Goal: Transaction & Acquisition: Purchase product/service

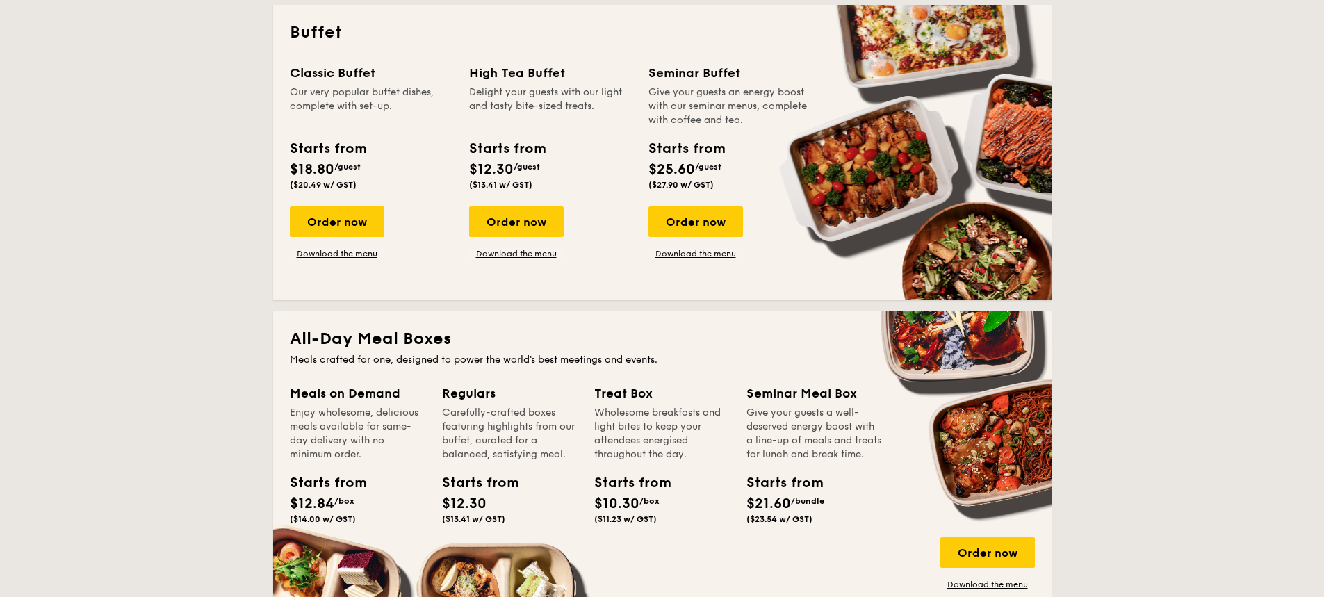
scroll to position [695, 0]
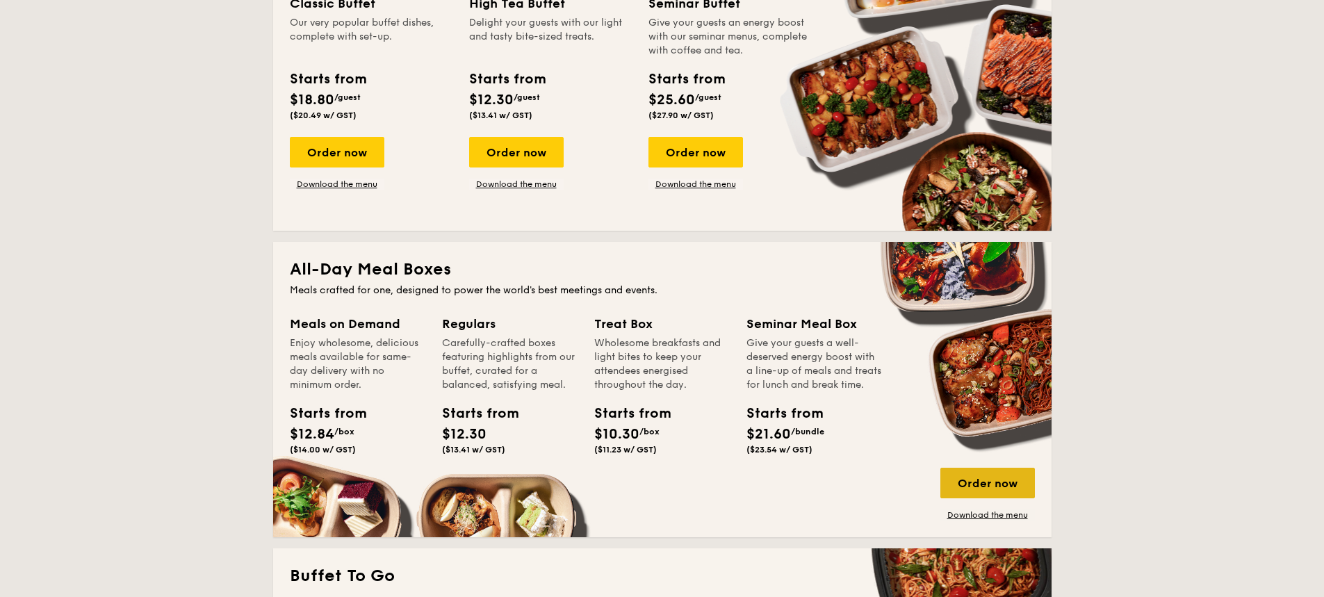
click at [1003, 480] on div "Order now" at bounding box center [988, 483] width 95 height 31
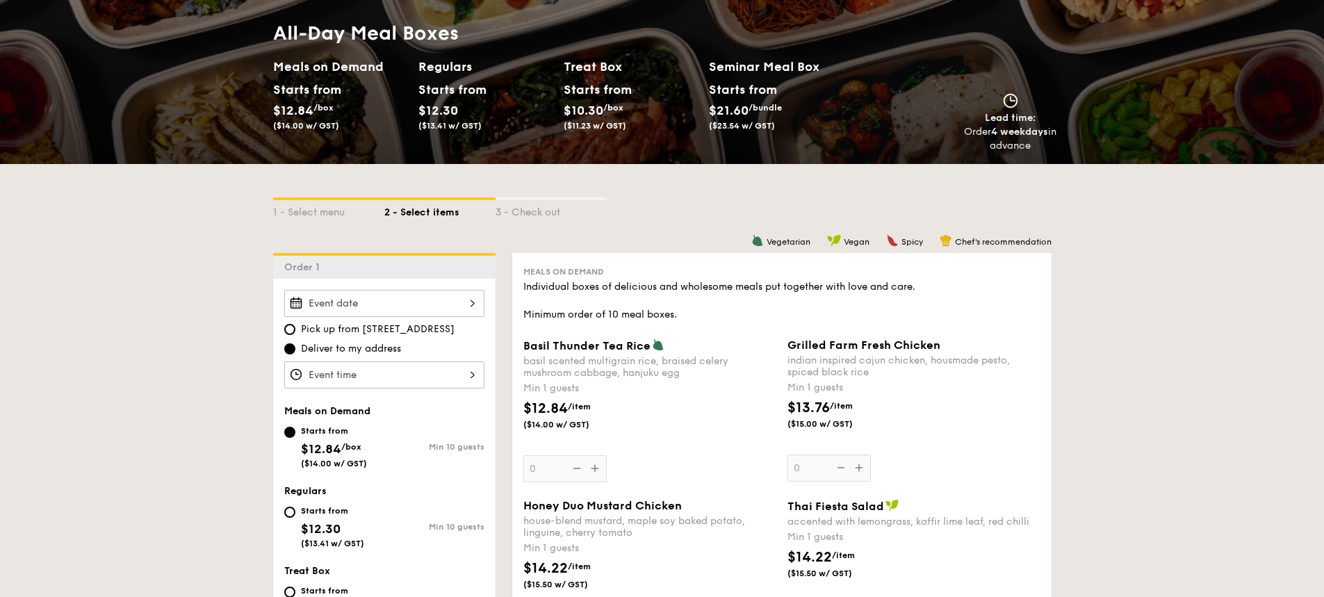
scroll to position [278, 0]
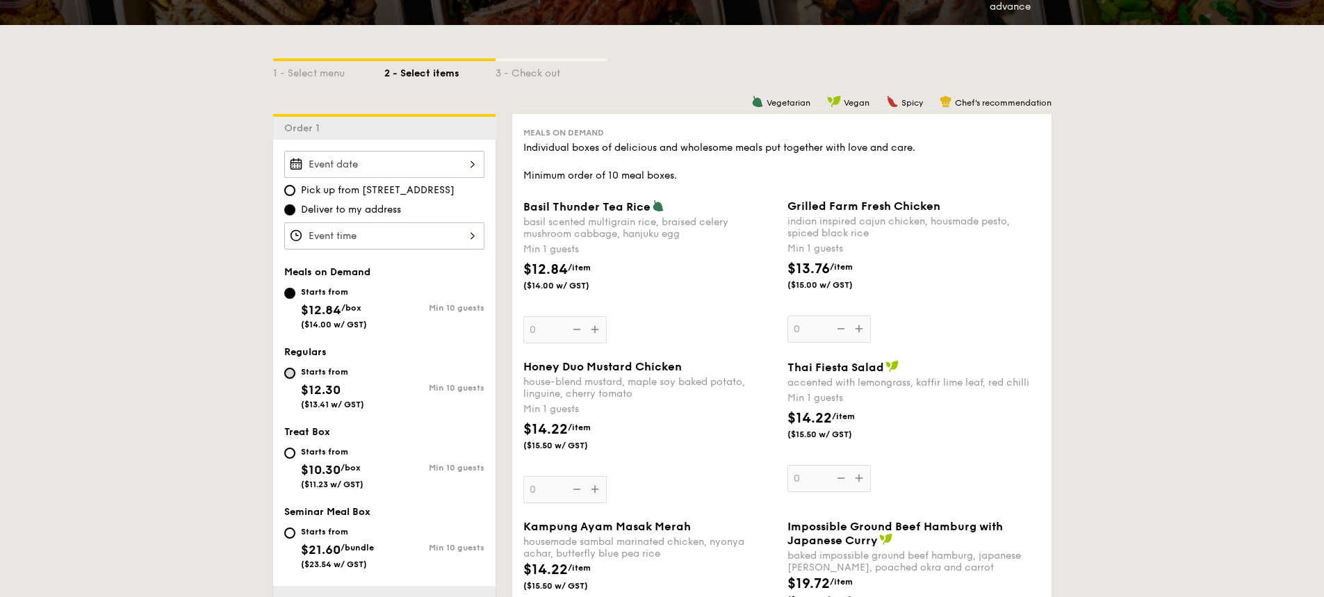
click at [292, 372] on input "Starts from $12.30 ($13.41 w/ GST) Min 10 guests" at bounding box center [289, 373] width 11 height 11
radio input "true"
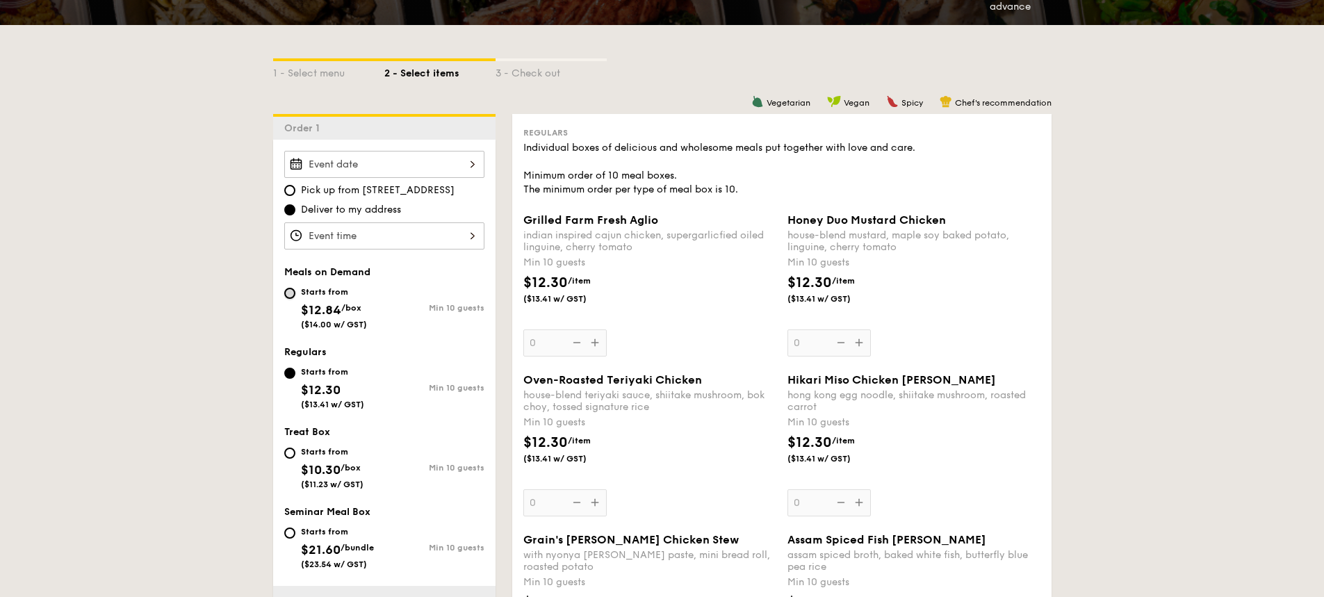
click at [291, 293] on input "Starts from $12.84 /box ($14.00 w/ GST) Min 10 guests" at bounding box center [289, 293] width 11 height 11
radio input "true"
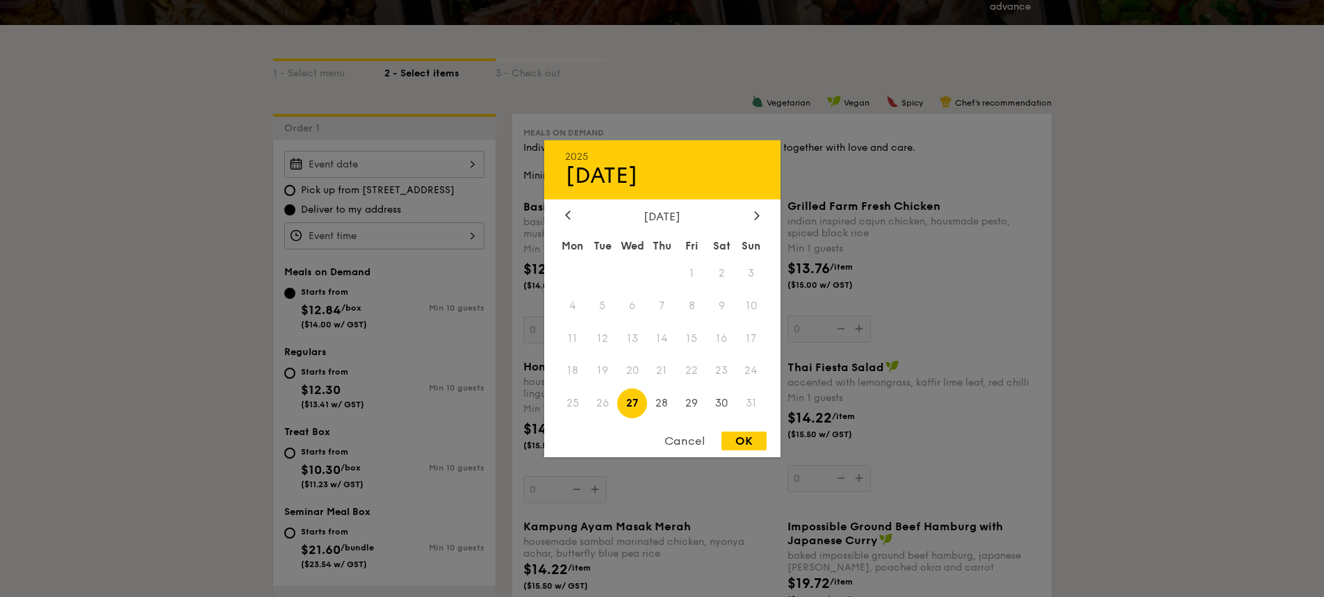
click at [473, 163] on div "2025 Aug [DATE] Tue Wed Thu Fri Sat Sun 1 2 3 4 5 6 7 8 9 10 11 12 13 14 15 16 …" at bounding box center [384, 164] width 200 height 27
click at [756, 219] on icon at bounding box center [757, 215] width 6 height 9
click at [695, 336] on span "19" at bounding box center [692, 338] width 30 height 30
click at [727, 443] on div "OK" at bounding box center [744, 441] width 45 height 19
type input "[DATE]"
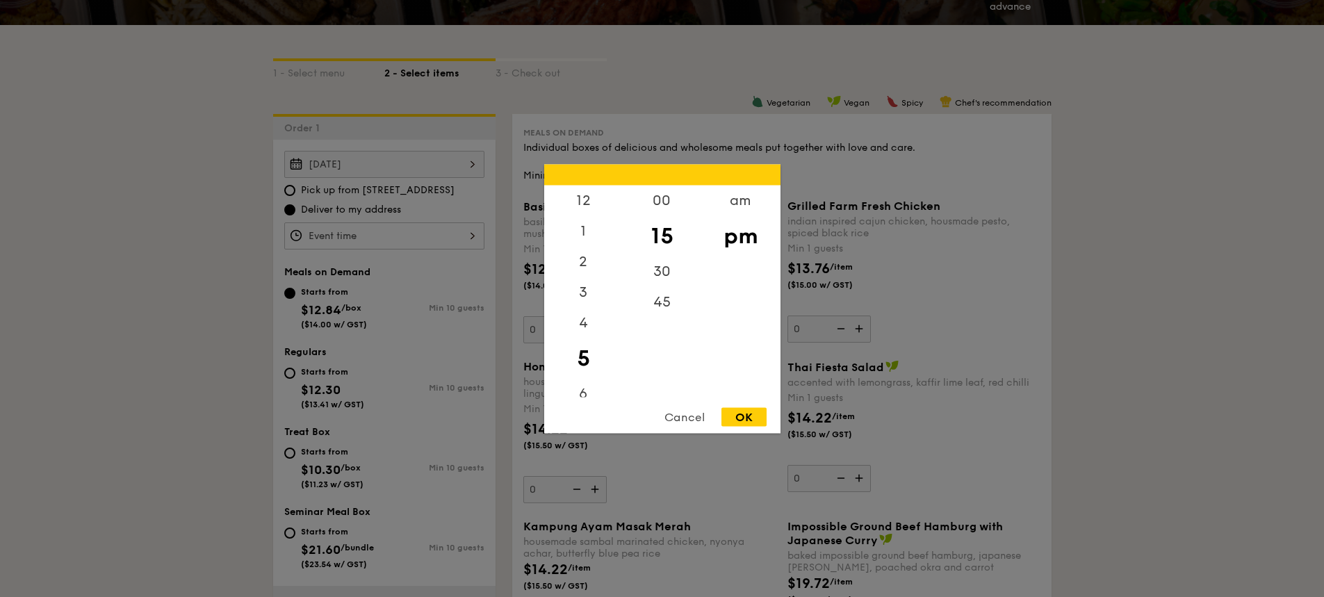
click at [465, 233] on div "12 1 2 3 4 5 6 7 8 9 10 11 00 15 30 45 am pm Cancel OK" at bounding box center [384, 235] width 200 height 27
click at [734, 208] on div "am" at bounding box center [740, 205] width 79 height 40
click at [590, 387] on div "11" at bounding box center [583, 382] width 79 height 40
click at [676, 275] on div "30" at bounding box center [662, 276] width 79 height 40
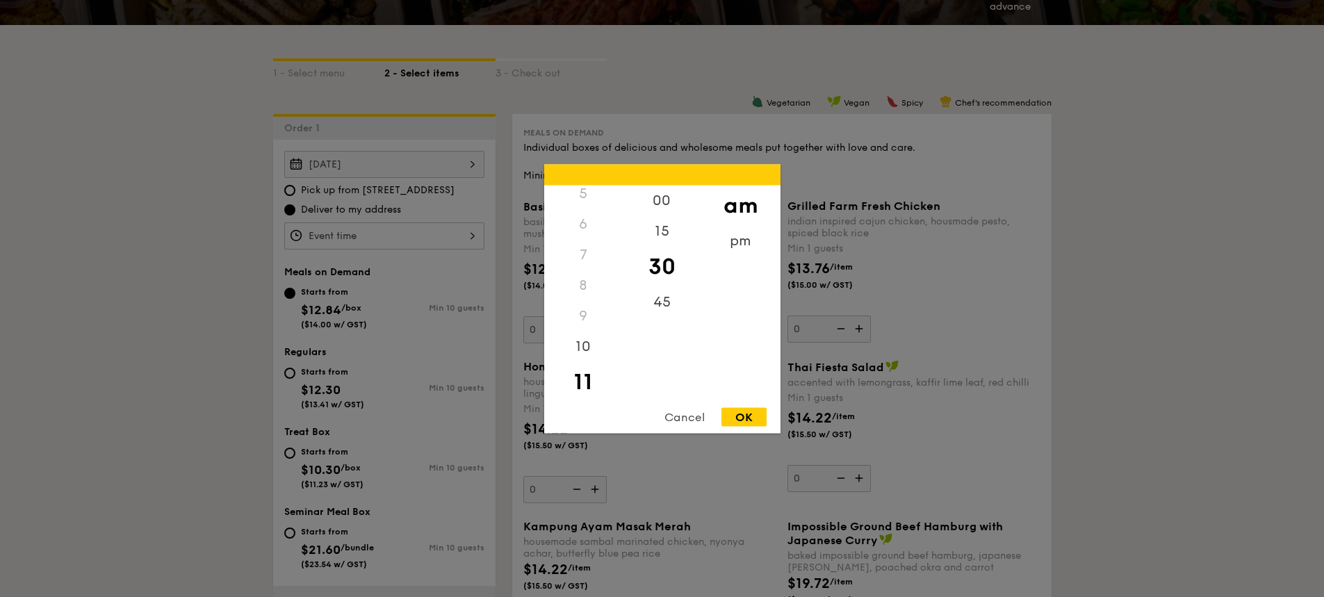
click at [747, 415] on div "OK" at bounding box center [744, 416] width 45 height 19
type input "11:30AM"
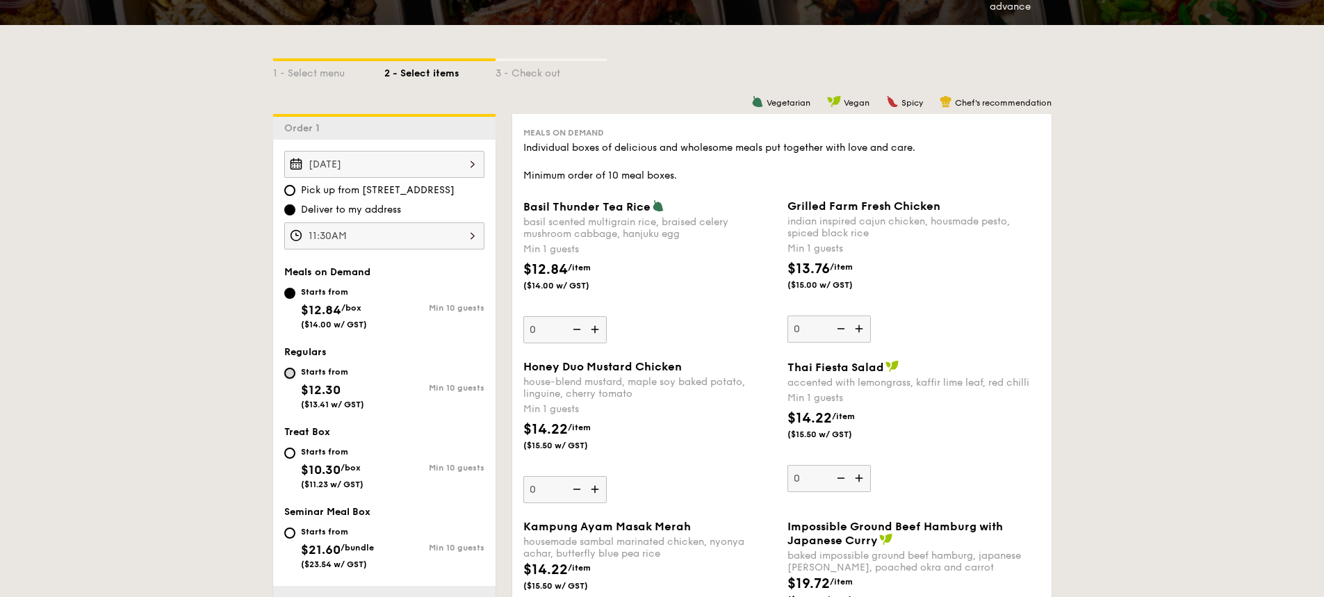
click at [289, 374] on input "Starts from $12.30 ($13.41 w/ GST) Min 10 guests" at bounding box center [289, 373] width 11 height 11
radio input "true"
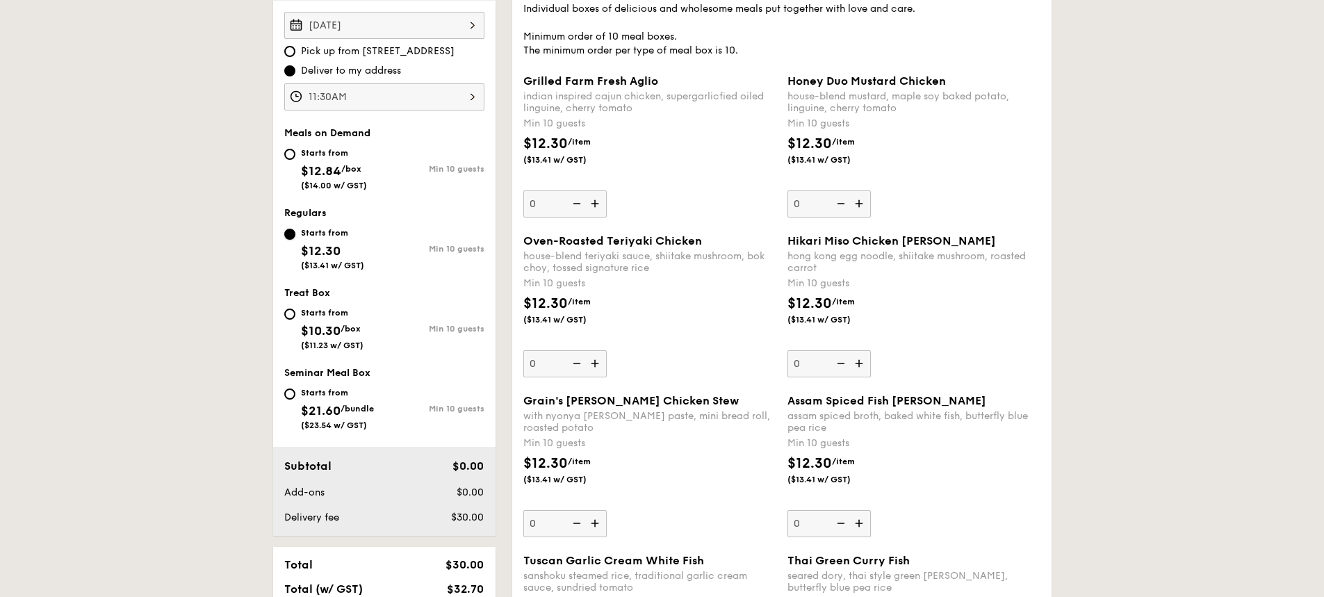
scroll to position [834, 0]
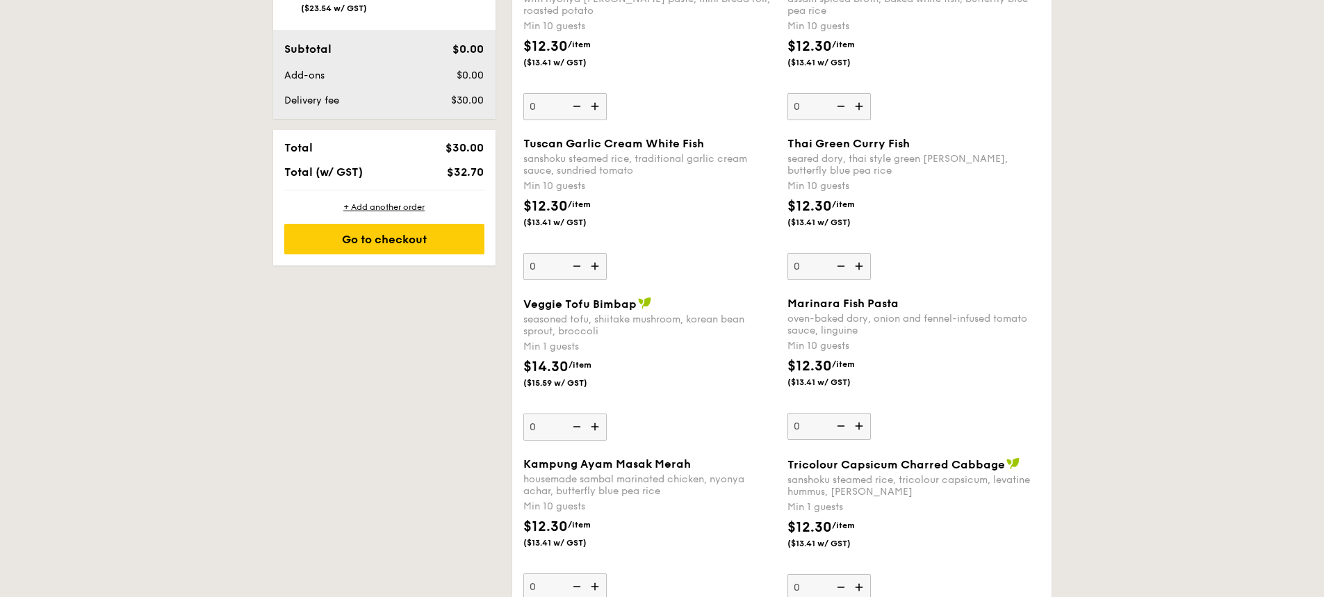
click at [594, 427] on img at bounding box center [596, 427] width 21 height 26
click at [594, 427] on input "0" at bounding box center [565, 427] width 83 height 27
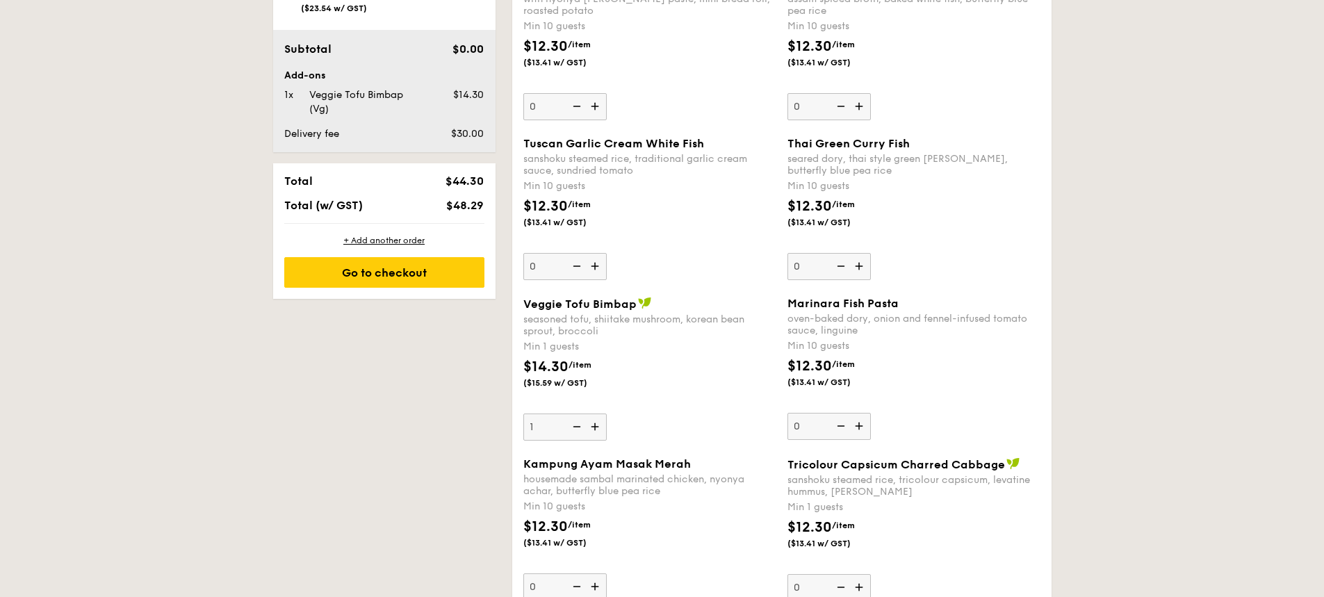
click at [597, 425] on img at bounding box center [596, 427] width 21 height 26
click at [597, 425] on input "1" at bounding box center [565, 427] width 83 height 27
click at [558, 424] on input "2" at bounding box center [565, 427] width 83 height 27
type input "2"
click at [689, 430] on div "Veggie Tofu Bimbap seasoned tofu, shiitake mushroom, korean bean sprout, brocco…" at bounding box center [650, 369] width 253 height 144
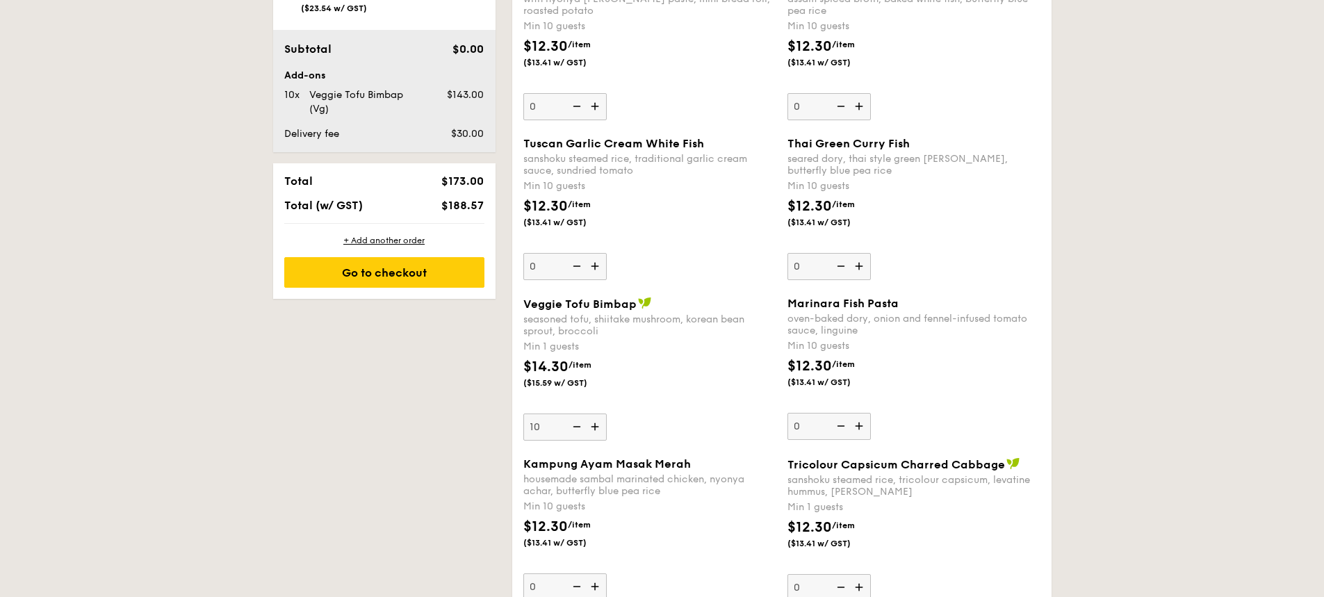
click at [607, 430] on input "10" at bounding box center [565, 427] width 83 height 27
click at [553, 425] on input "10" at bounding box center [565, 427] width 83 height 27
type input "15"
click at [757, 412] on div "Veggie Tofu Bimbap seasoned tofu, shiitake mushroom, korean bean sprout, brocco…" at bounding box center [650, 369] width 253 height 144
click at [607, 414] on input "15" at bounding box center [565, 427] width 83 height 27
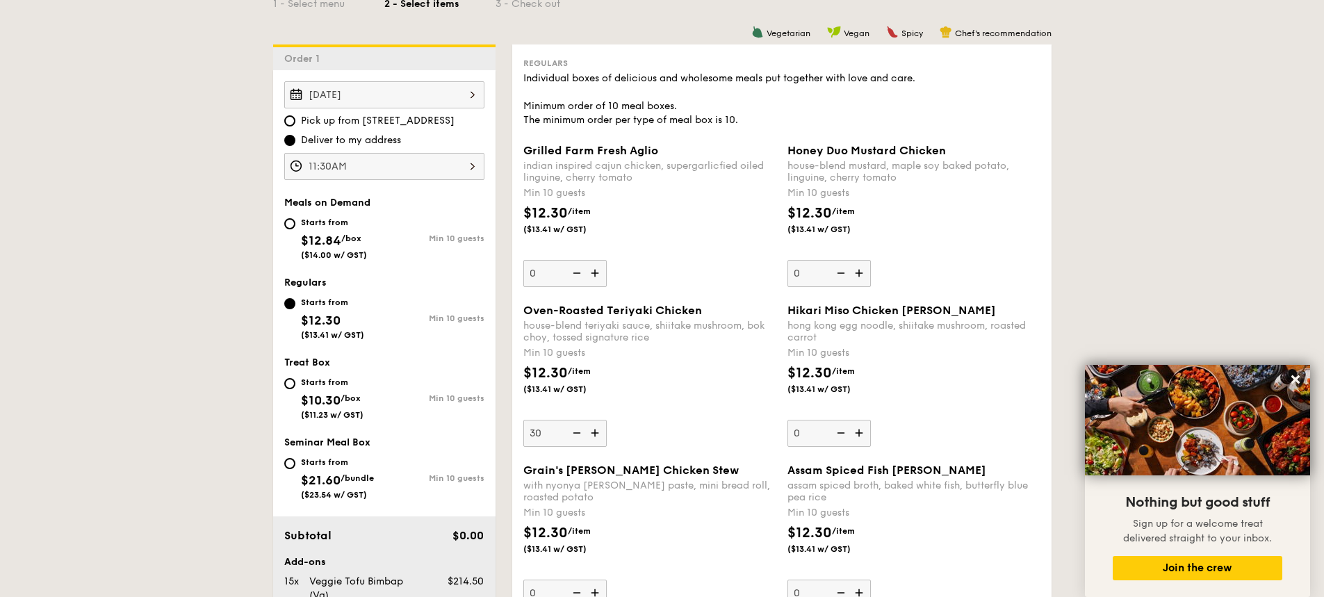
scroll to position [278, 0]
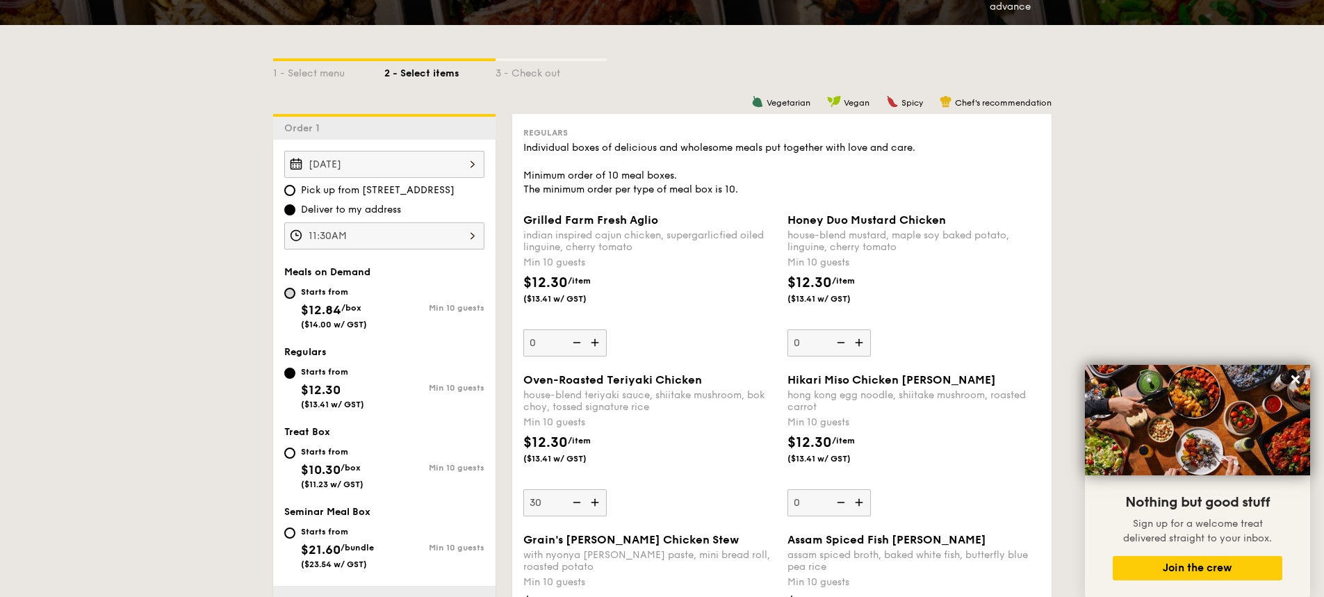
type input "30"
click at [289, 291] on input "Starts from $12.84 /box ($14.00 w/ GST) Min 10 guests" at bounding box center [289, 293] width 11 height 11
radio input "true"
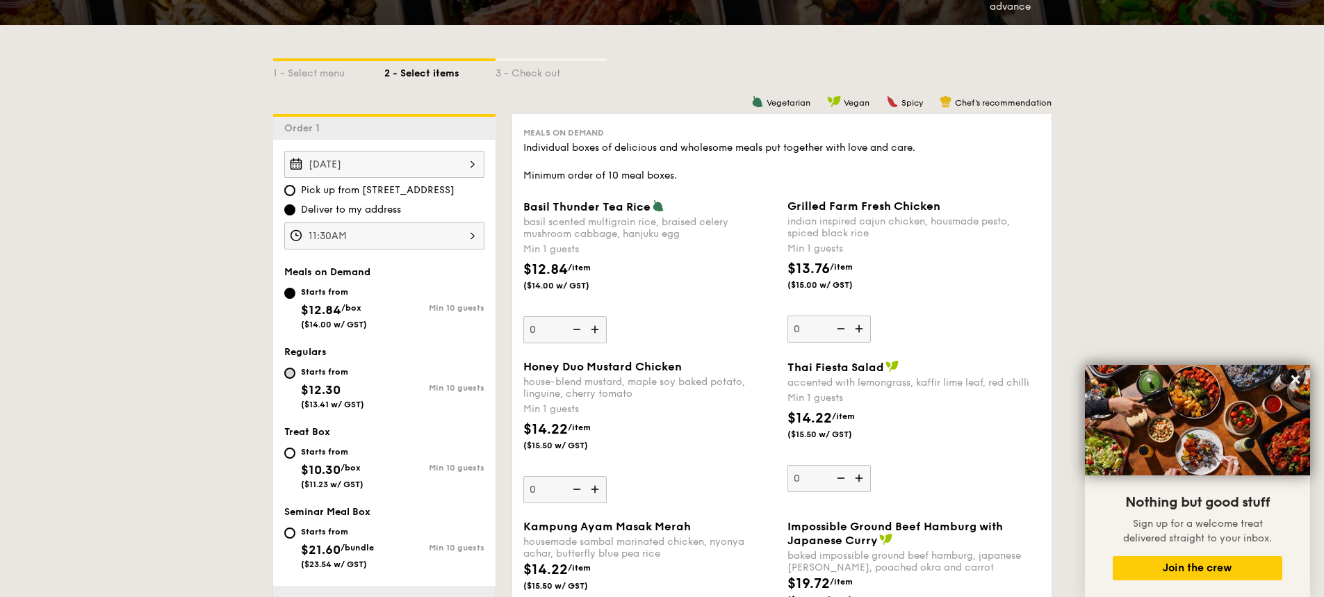
click at [291, 378] on div "Starts from $12.30 ($13.41 w/ GST)" at bounding box center [334, 387] width 100 height 46
click at [286, 375] on input "Starts from $12.30 ($13.41 w/ GST) Min 10 guests" at bounding box center [289, 373] width 11 height 11
radio input "true"
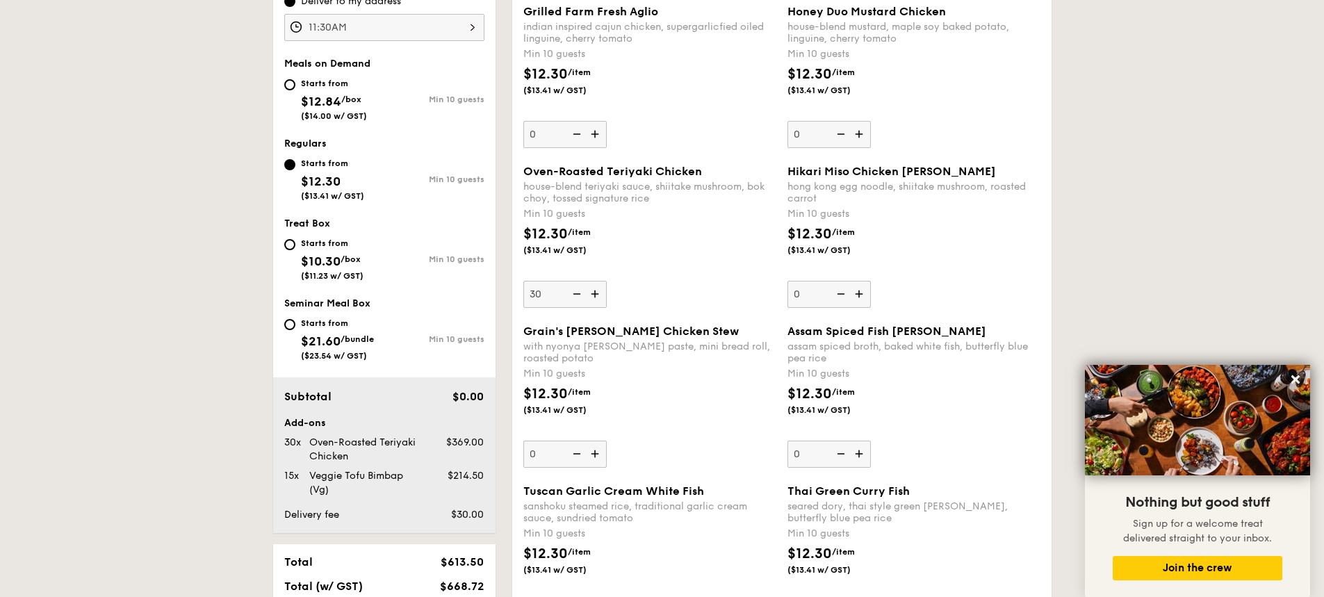
scroll to position [417, 0]
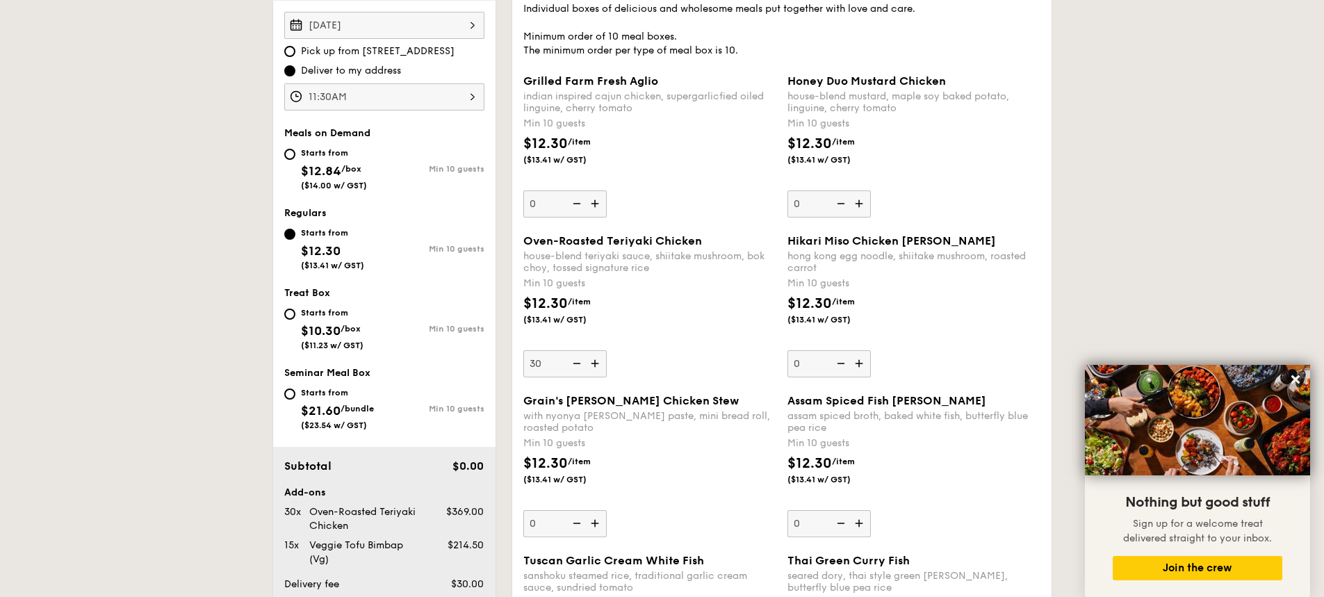
type input "30"
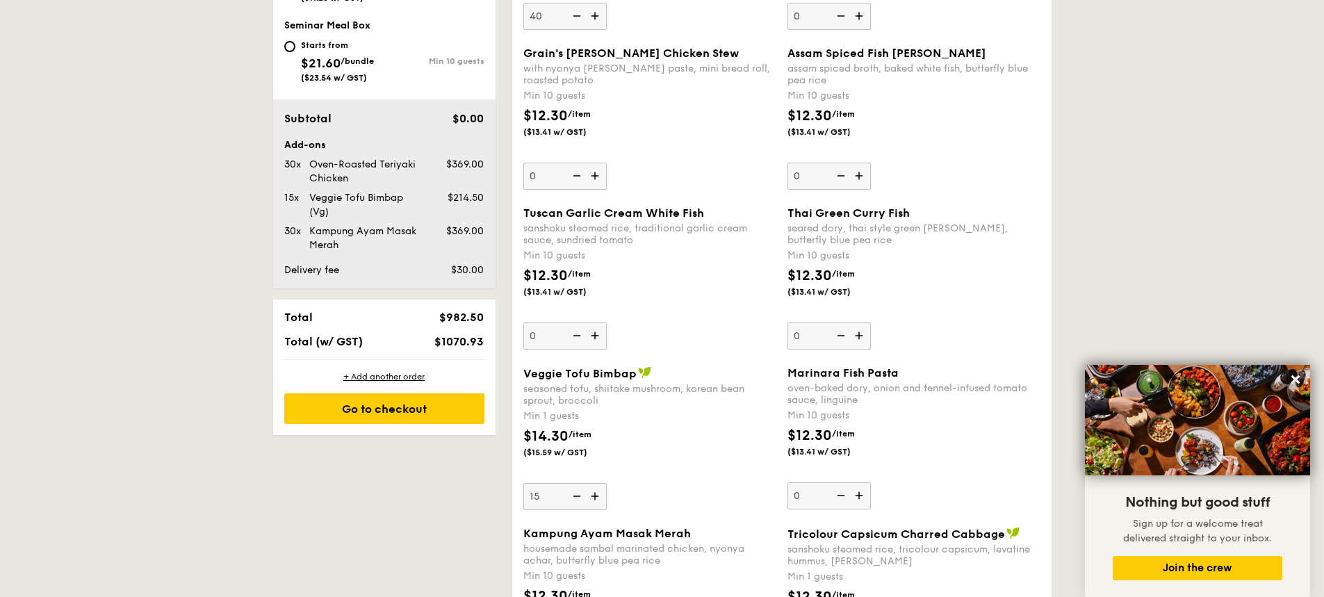
scroll to position [1043, 0]
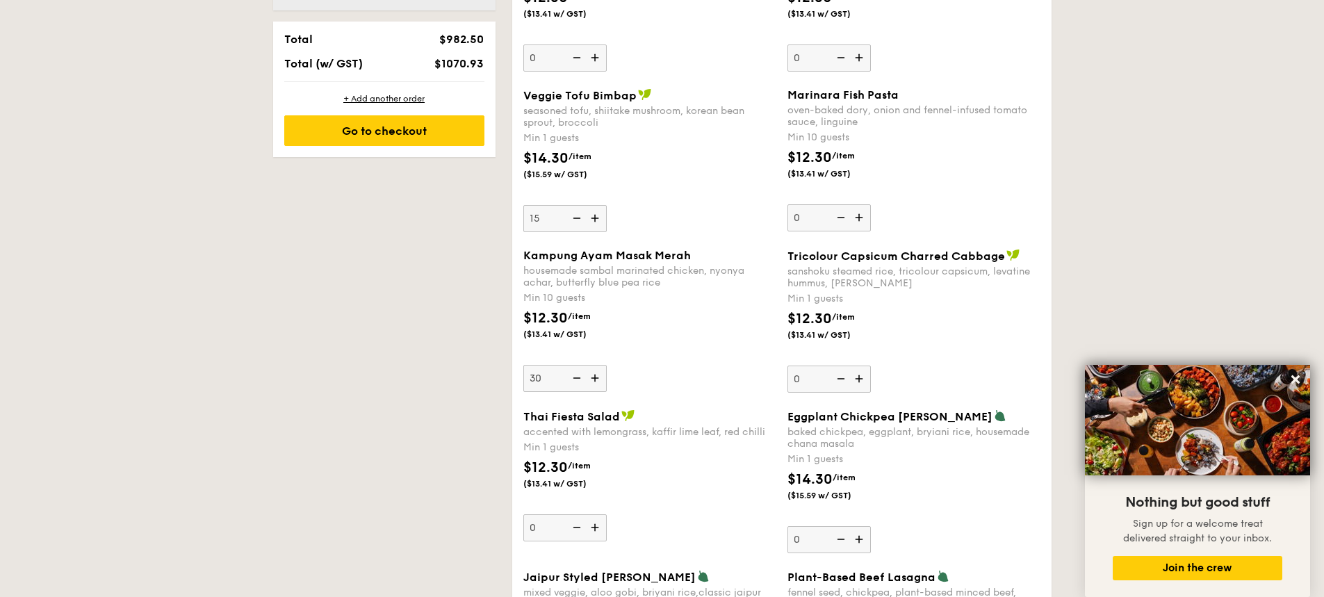
type input "40"
type input "4"
type input "15"
type input "40"
click at [712, 391] on div "Kampung Ayam Masak Merah housemade sambal marinated chicken, nyonya achar, butt…" at bounding box center [650, 320] width 253 height 143
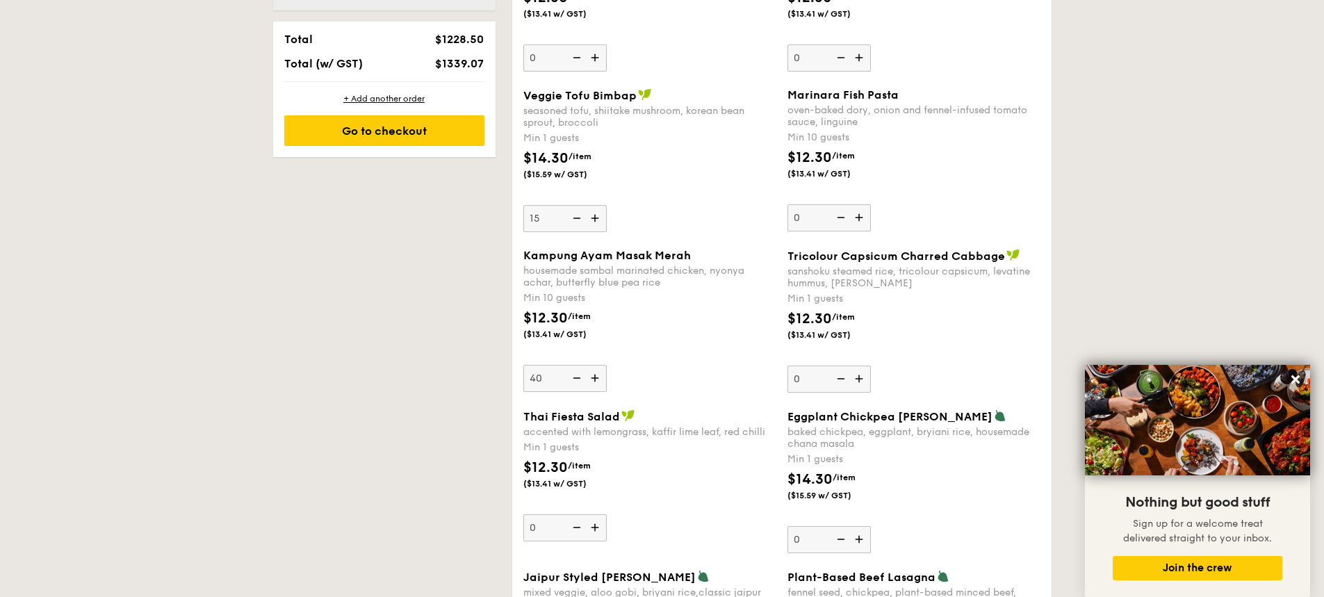
click at [607, 391] on input "40" at bounding box center [565, 378] width 83 height 27
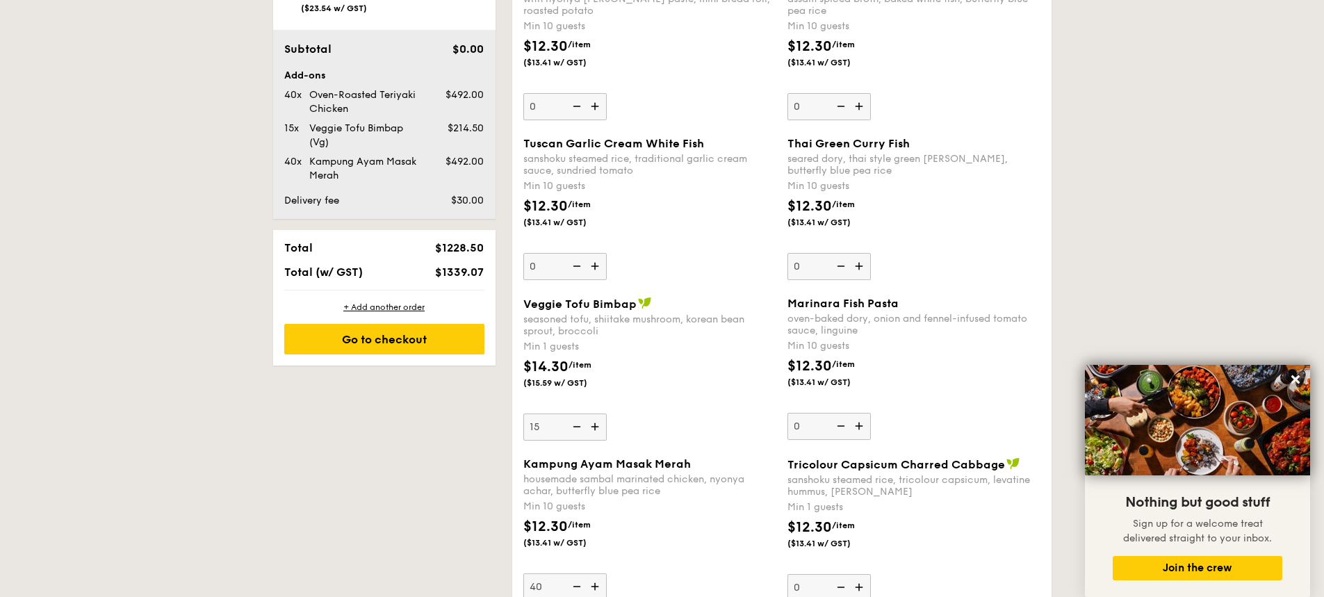
scroll to position [765, 0]
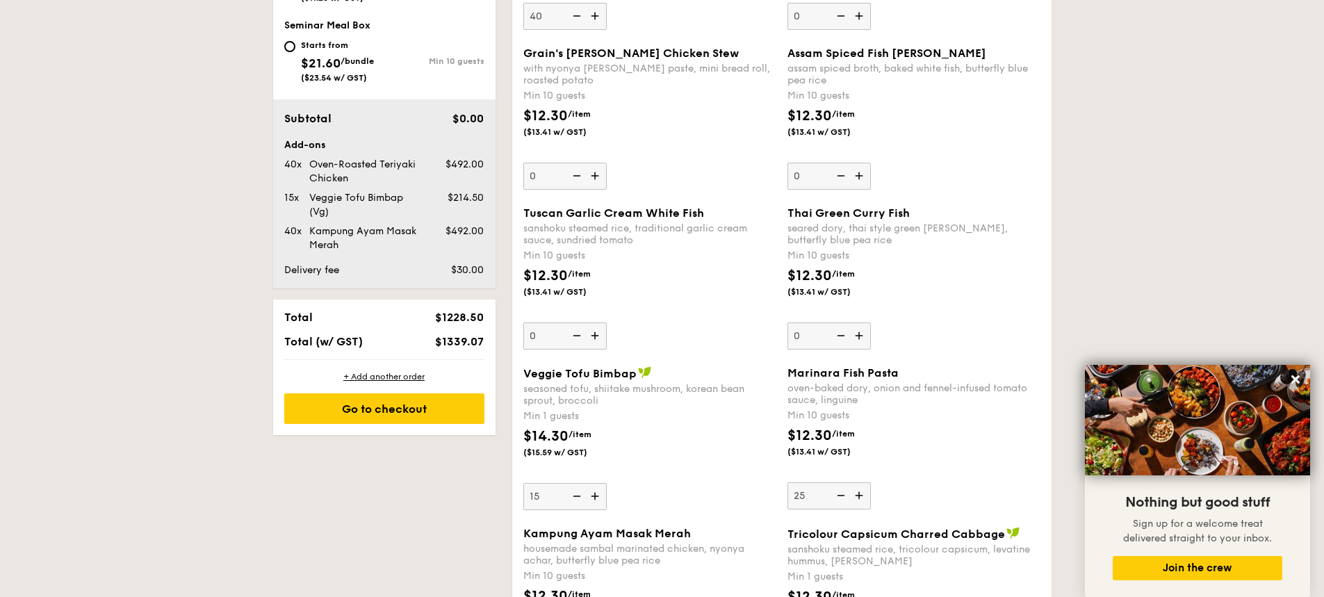
type input "25"
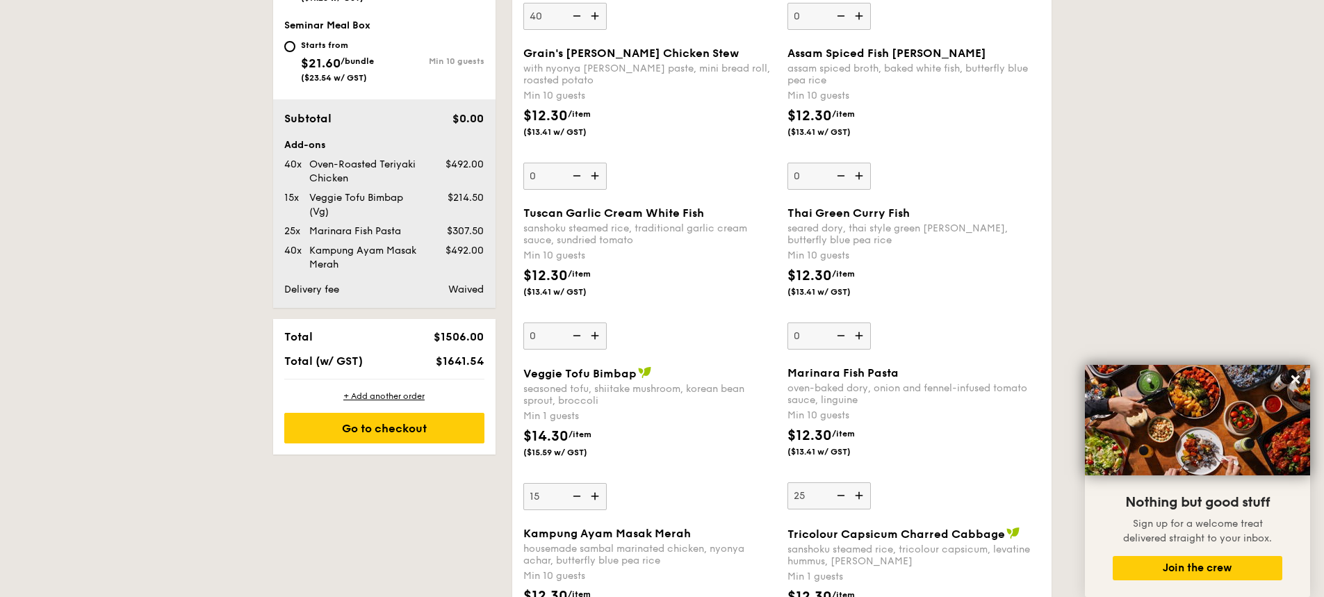
click at [1022, 478] on div "Marinara Fish Pasta oven-baked dory, onion and fennel-infused tomato sauce, lin…" at bounding box center [914, 437] width 253 height 143
click at [871, 482] on input "25" at bounding box center [829, 495] width 83 height 27
click at [802, 496] on input "25" at bounding box center [829, 495] width 83 height 27
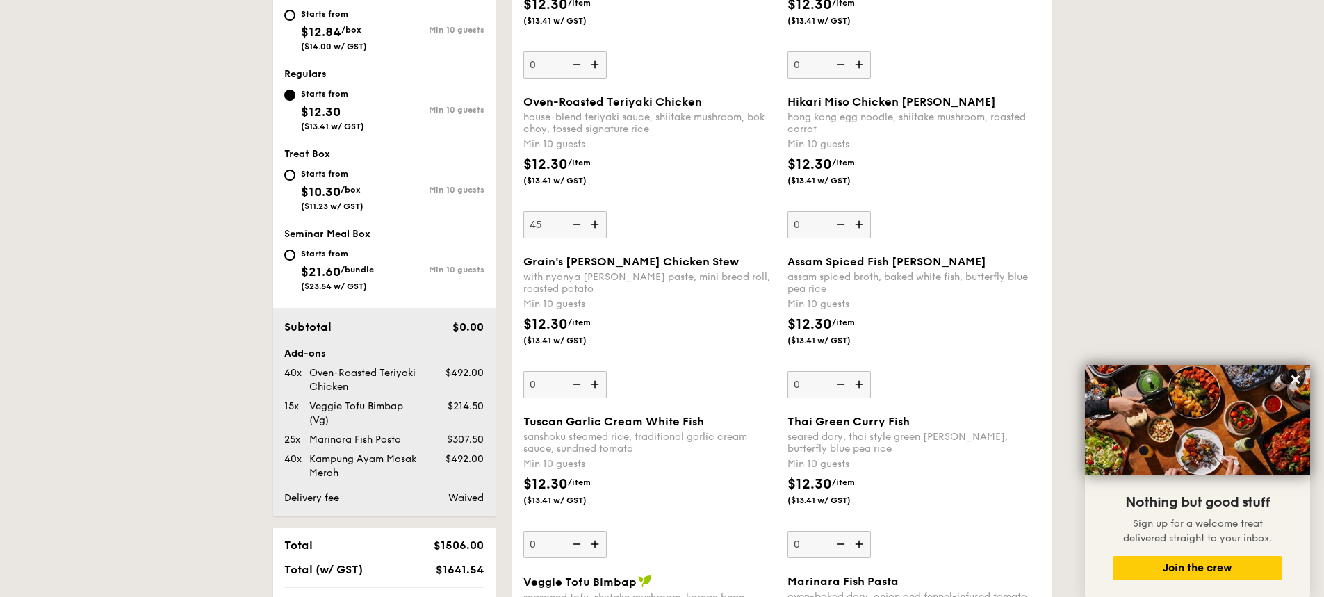
scroll to position [695, 0]
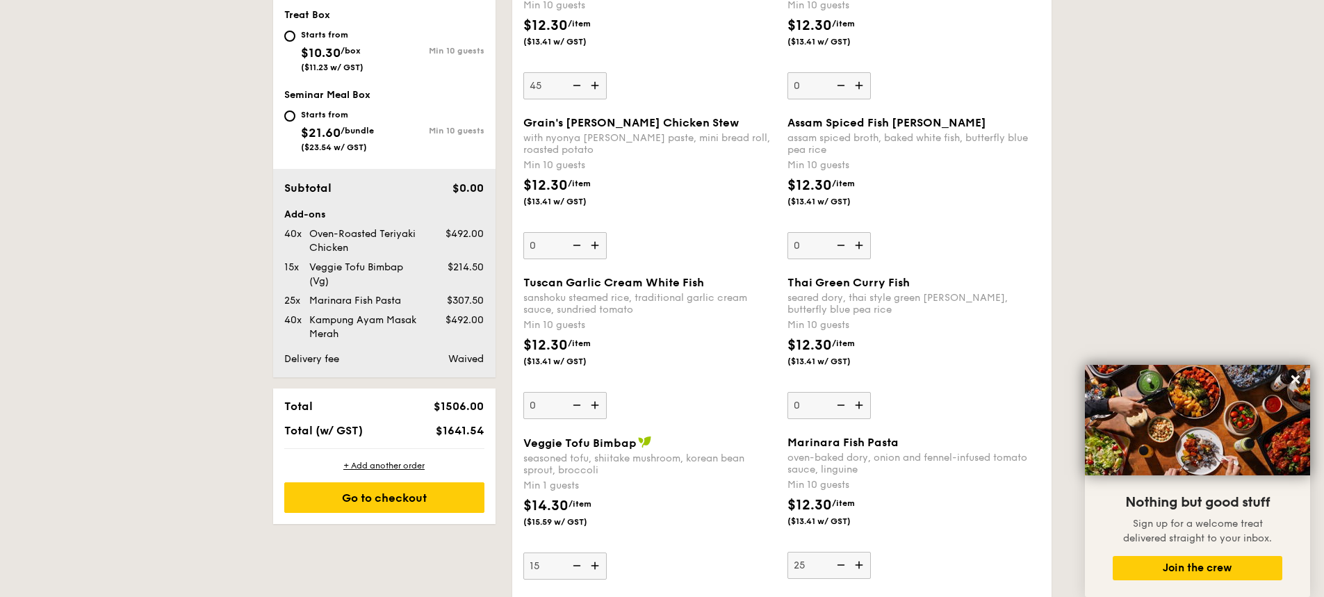
type input "45"
type input "30"
click at [1047, 544] on div "Regulars Individual boxes of delicious and wholesome meals put together with lo…" at bounding box center [782, 554] width 540 height 1714
drag, startPoint x: 285, startPoint y: 233, endPoint x: 469, endPoint y: 332, distance: 208.7
click at [469, 332] on div "Add-ons 45x Oven-Roasted Teriyaki Chicken $553.50 15x Veggie Tofu Bimbap (Vg) $…" at bounding box center [384, 274] width 200 height 133
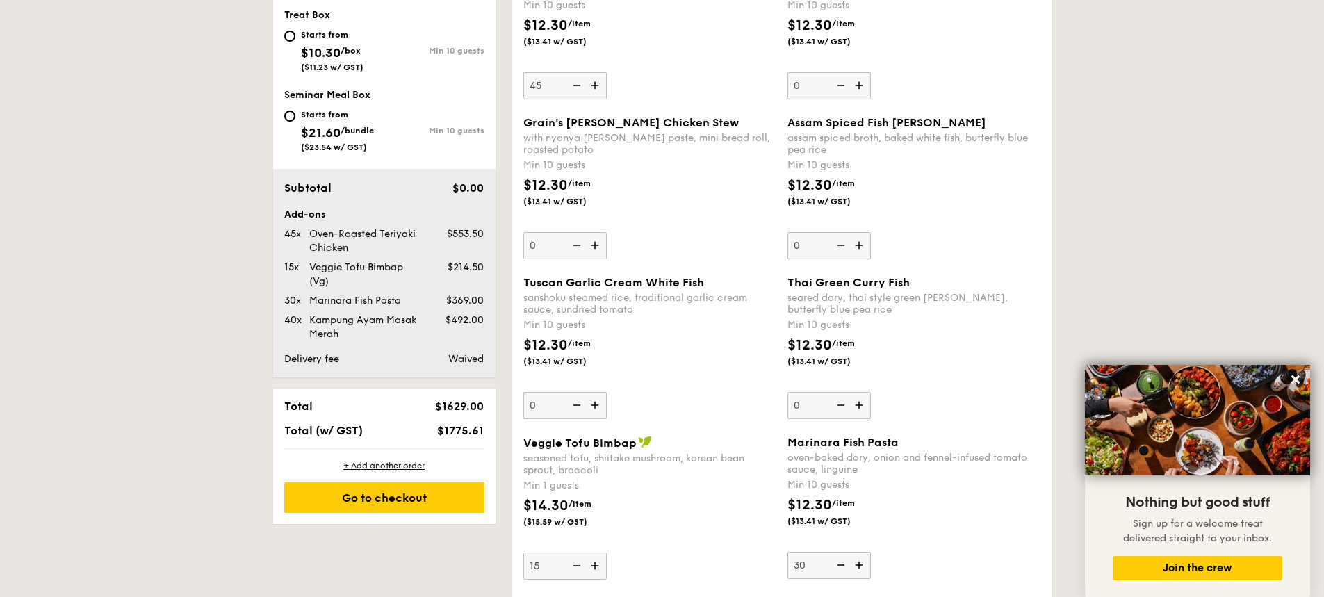
copy div "45x Oven-Roasted Teriyaki Chicken $553.50 15x Veggie Tofu Bimbap (Vg) $214.50 3…"
